Goal: Feedback & Contribution: Leave review/rating

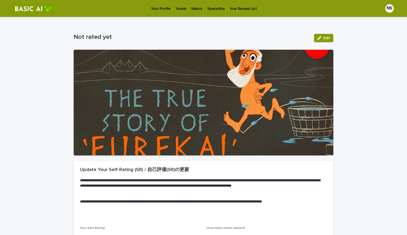
click at [193, 8] on p "Videos" at bounding box center [196, 5] width 11 height 11
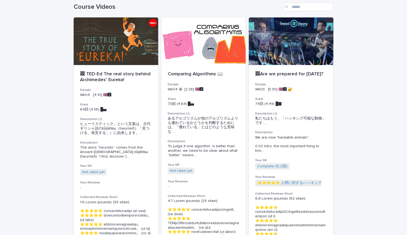
scroll to position [20, 0]
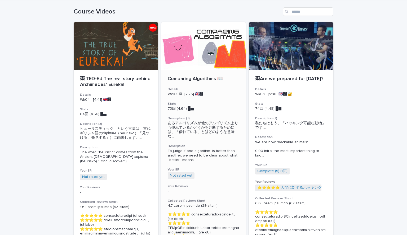
click at [185, 174] on link "Not rated yet" at bounding box center [181, 176] width 22 height 4
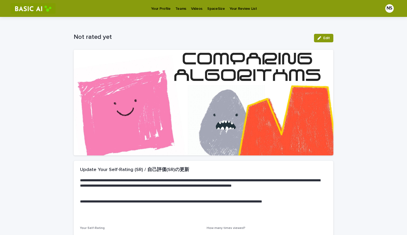
scroll to position [59, 0]
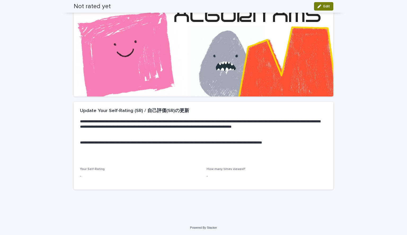
click at [325, 5] on span "Edit" at bounding box center [326, 6] width 7 height 4
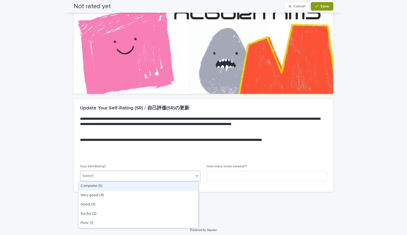
click at [178, 175] on div "Select..." at bounding box center [136, 176] width 113 height 9
click at [145, 185] on div "Complete (5)" at bounding box center [138, 186] width 120 height 9
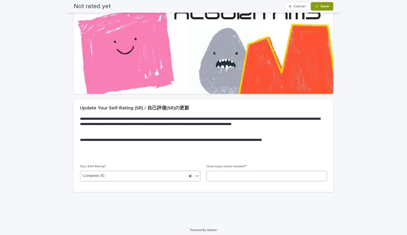
type input "*"
click at [213, 176] on input at bounding box center [266, 176] width 120 height 11
type input "*"
click at [326, 5] on span "Save" at bounding box center [324, 6] width 9 height 4
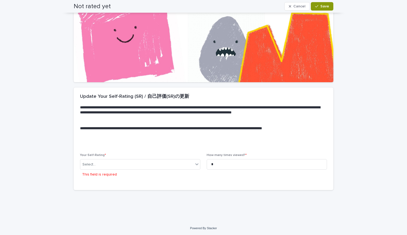
scroll to position [76, 0]
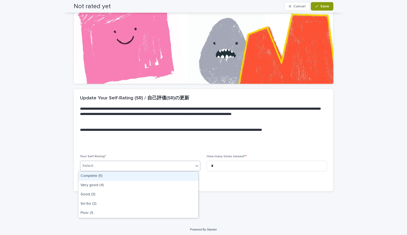
click at [169, 164] on div "Select..." at bounding box center [136, 166] width 113 height 9
click at [153, 175] on div "Complete (5)" at bounding box center [138, 176] width 120 height 9
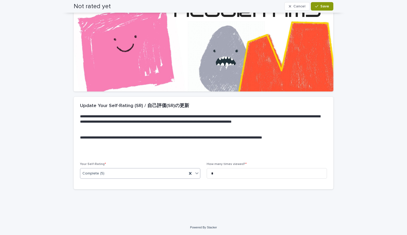
scroll to position [64, 0]
click at [320, 8] on span "Save" at bounding box center [324, 6] width 9 height 4
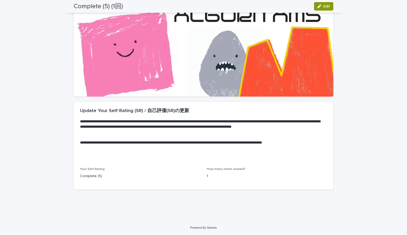
scroll to position [0, 0]
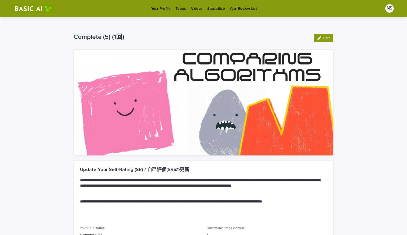
click at [194, 7] on p "Videos" at bounding box center [196, 5] width 11 height 11
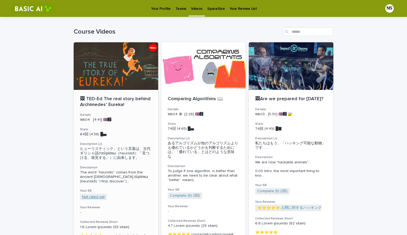
click at [86, 197] on link "Not rated yet" at bounding box center [93, 197] width 22 height 4
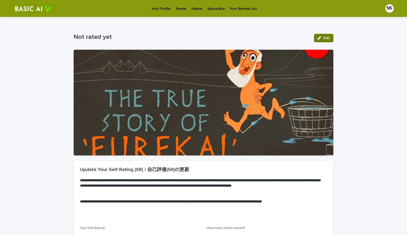
click at [323, 37] on span "Edit" at bounding box center [326, 38] width 7 height 4
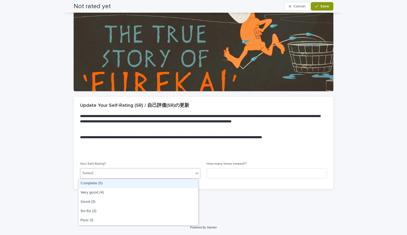
click at [169, 173] on div "Select..." at bounding box center [136, 173] width 113 height 9
click at [155, 181] on div "Complete (5)" at bounding box center [138, 183] width 120 height 9
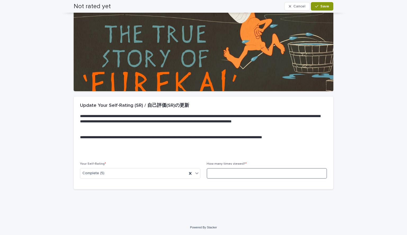
click at [219, 173] on input at bounding box center [266, 173] width 120 height 11
type input "*"
click at [316, 8] on button "Save" at bounding box center [321, 6] width 22 height 8
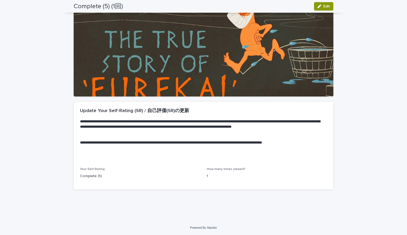
scroll to position [0, 0]
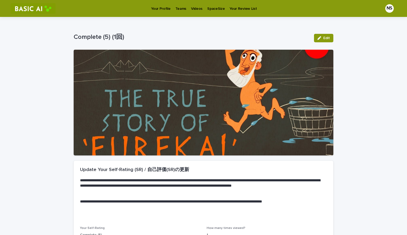
click at [192, 4] on p "Videos" at bounding box center [196, 5] width 11 height 11
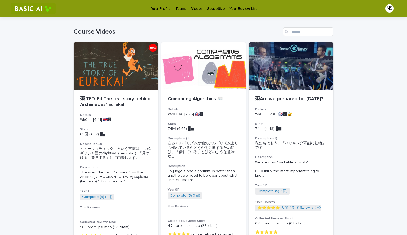
click at [237, 8] on p "Your Review List" at bounding box center [242, 5] width 27 height 11
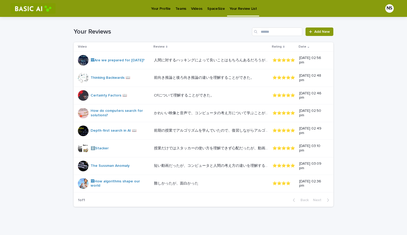
click at [211, 8] on p "SpaceSize" at bounding box center [215, 5] width 17 height 11
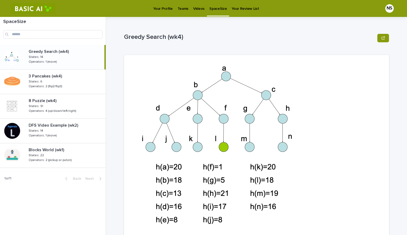
click at [199, 4] on p "Videos" at bounding box center [198, 5] width 11 height 11
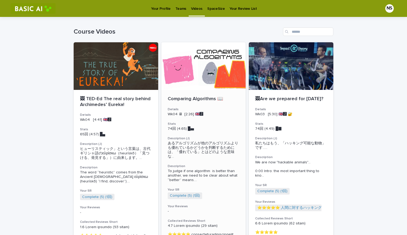
click at [195, 64] on div at bounding box center [203, 66] width 84 height 48
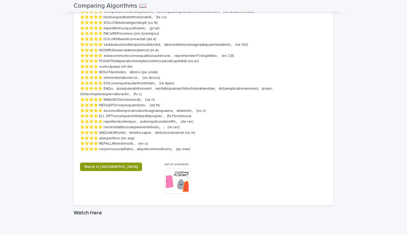
scroll to position [707, 0]
drag, startPoint x: 99, startPoint y: 93, endPoint x: 125, endPoint y: 94, distance: 26.5
copy p "BFSとDFSのい"
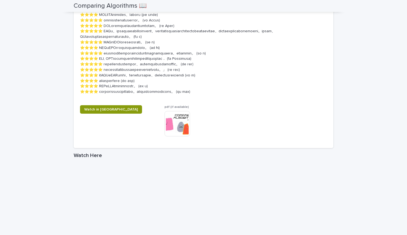
scroll to position [765, 0]
click at [104, 112] on span "Watch in [GEOGRAPHIC_DATA]" at bounding box center [110, 110] width 53 height 4
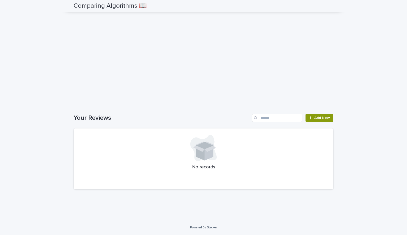
scroll to position [1001, 0]
click at [312, 117] on div at bounding box center [311, 118] width 5 height 4
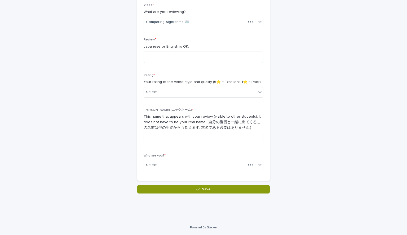
scroll to position [92, 0]
click at [226, 58] on textarea at bounding box center [203, 57] width 120 height 11
paste textarea "*********"
type textarea "**********"
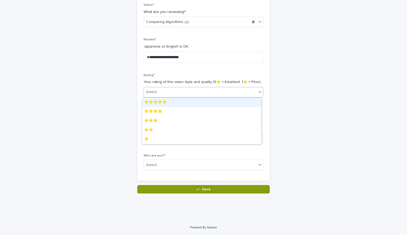
click at [225, 94] on div "Select..." at bounding box center [200, 92] width 112 height 9
click at [184, 99] on div "⭐️⭐️⭐️⭐️⭐️" at bounding box center [201, 102] width 119 height 9
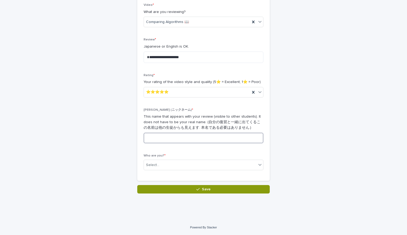
click at [178, 139] on input at bounding box center [203, 138] width 120 height 11
type input "*"
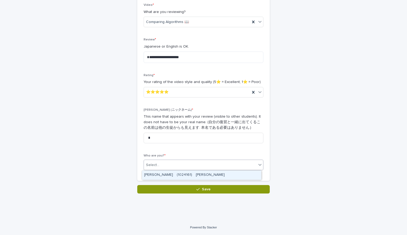
click at [175, 165] on div "Select..." at bounding box center [200, 165] width 112 height 9
click at [173, 173] on div "[PERSON_NAME]　(1024161)　[PERSON_NAME]" at bounding box center [201, 175] width 119 height 9
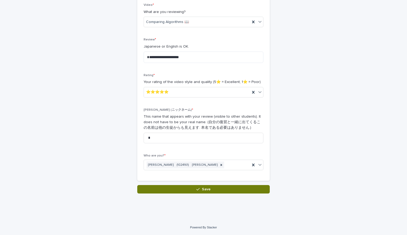
click at [177, 191] on button "Save" at bounding box center [203, 189] width 132 height 8
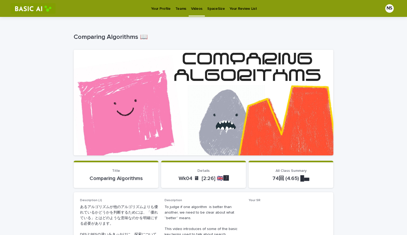
click at [198, 10] on p "Videos" at bounding box center [196, 5] width 11 height 11
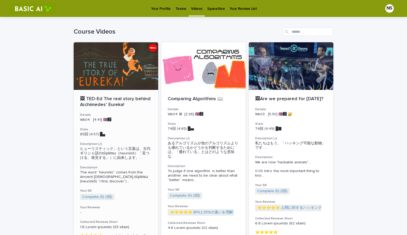
click at [132, 82] on div at bounding box center [116, 66] width 84 height 48
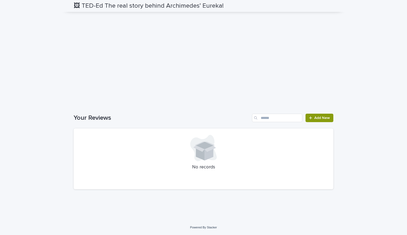
scroll to position [1058, 0]
click at [318, 118] on span "Add New" at bounding box center [322, 118] width 16 height 4
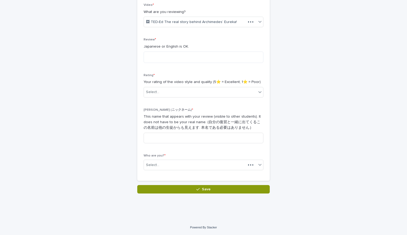
scroll to position [92, 0]
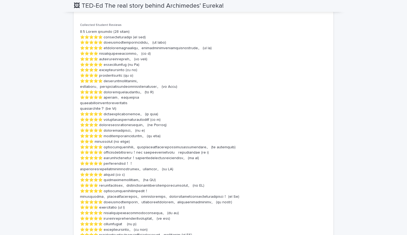
scroll to position [353, 0]
drag, startPoint x: 106, startPoint y: 124, endPoint x: 150, endPoint y: 122, distance: 44.2
copy p "船が浮く原理が面白く理解"
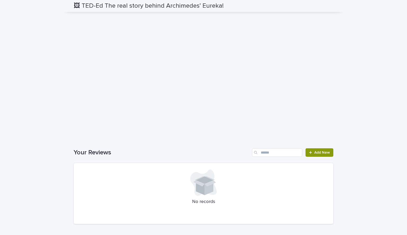
scroll to position [1002, 0]
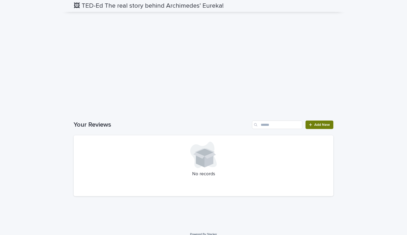
click at [324, 129] on link "Add New" at bounding box center [319, 125] width 28 height 8
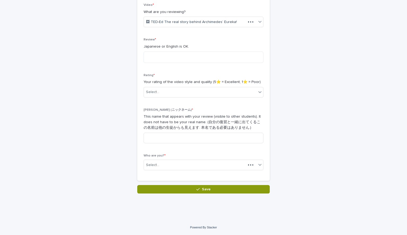
scroll to position [92, 0]
click at [184, 57] on textarea at bounding box center [203, 57] width 120 height 11
paste textarea "**********"
click at [172, 58] on textarea "**********" at bounding box center [203, 57] width 120 height 11
type textarea "**********"
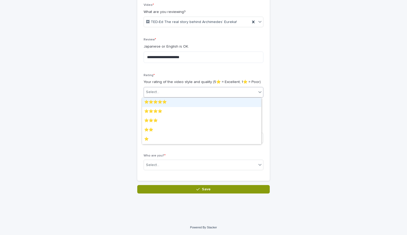
click at [186, 95] on div "Select..." at bounding box center [200, 92] width 112 height 9
click at [179, 101] on div "⭐️⭐️⭐️⭐️⭐️" at bounding box center [201, 102] width 119 height 9
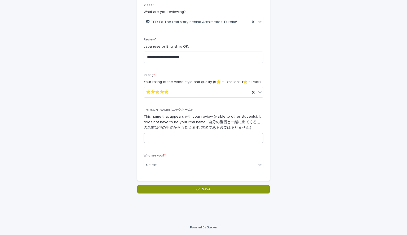
click at [176, 137] on input at bounding box center [203, 138] width 120 height 11
type input "*"
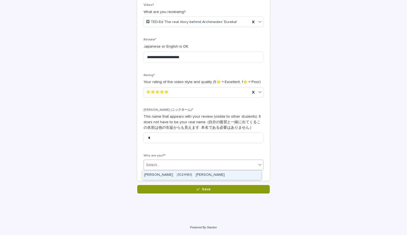
click at [172, 160] on div "Select..." at bounding box center [203, 165] width 120 height 11
click at [168, 173] on div "[PERSON_NAME]　(1024161)　[PERSON_NAME]" at bounding box center [201, 175] width 119 height 9
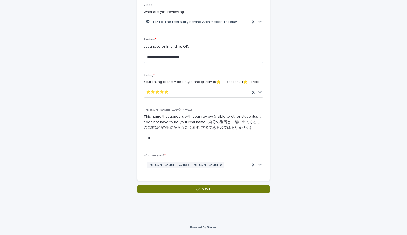
click at [175, 188] on button "Save" at bounding box center [203, 189] width 132 height 8
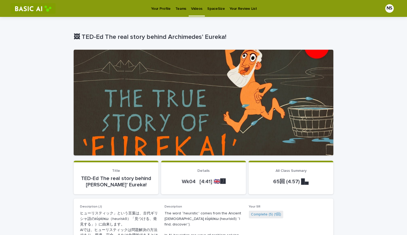
click at [193, 11] on link "Videos" at bounding box center [196, 8] width 16 height 16
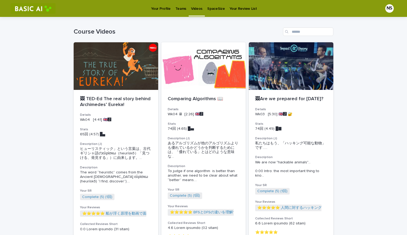
click at [157, 10] on p "Your Profile" at bounding box center [160, 5] width 19 height 11
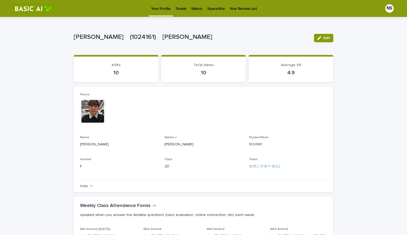
click at [179, 9] on p "Teams" at bounding box center [180, 5] width 11 height 11
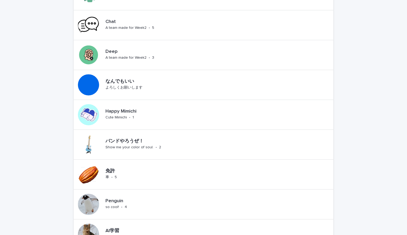
scroll to position [122, 0]
click at [172, 119] on div "Happy Mimichi Cute Mimichi • 1" at bounding box center [203, 115] width 259 height 30
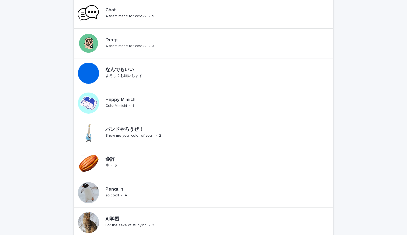
scroll to position [134, 0]
click at [129, 138] on div "バンドやろうぜ！ Show me your color of soul. • 2" at bounding box center [152, 133] width 98 height 16
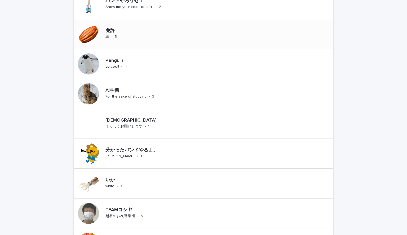
scroll to position [263, 0]
click at [157, 66] on div "Penguin so cool! • 4" at bounding box center [203, 64] width 259 height 30
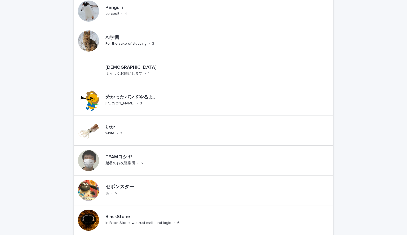
scroll to position [315, 0]
click at [151, 101] on div "分かったバンドやるよ。 [PERSON_NAME]LOVE • 3" at bounding box center [149, 101] width 93 height 16
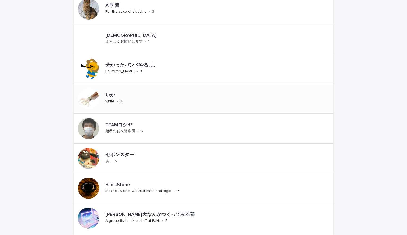
scroll to position [348, 0]
click at [121, 94] on p "いか" at bounding box center [118, 95] width 26 height 6
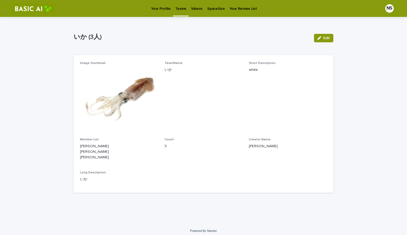
click at [87, 147] on p "[PERSON_NAME] [PERSON_NAME] [PERSON_NAME]" at bounding box center [119, 152] width 78 height 16
click at [319, 39] on icon "button" at bounding box center [319, 38] width 4 height 4
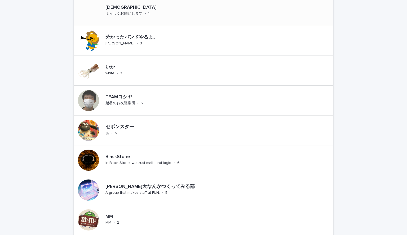
scroll to position [376, 0]
click at [152, 133] on div "セボンスター あ • 5" at bounding box center [203, 130] width 259 height 30
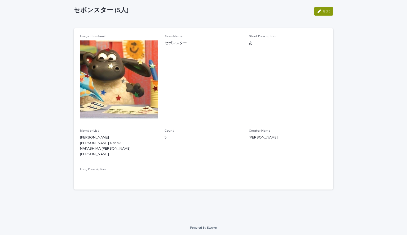
scroll to position [27, 0]
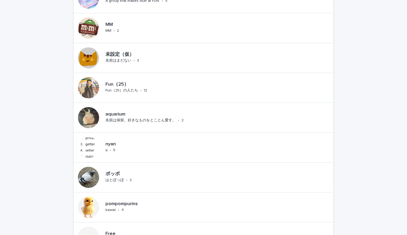
scroll to position [568, 0]
click at [145, 79] on div "Fun（25） Fun（25）の人たち • 12" at bounding box center [123, 88] width 99 height 30
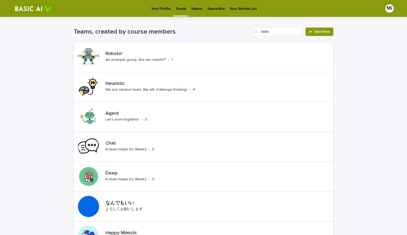
click at [180, 8] on p "Teams" at bounding box center [180, 5] width 11 height 11
